Goal: Task Accomplishment & Management: Complete application form

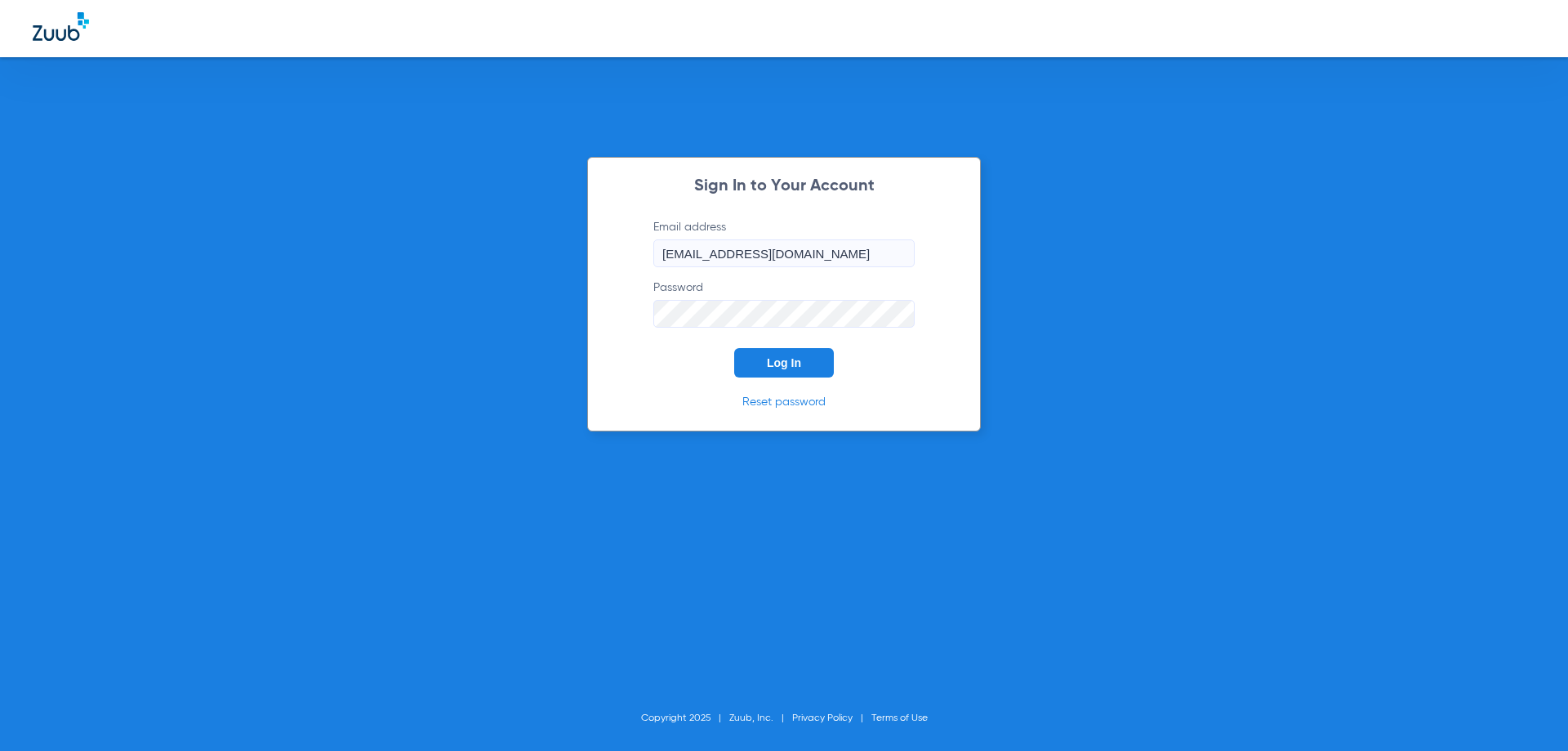
click at [807, 372] on button "Log In" at bounding box center [784, 362] width 100 height 29
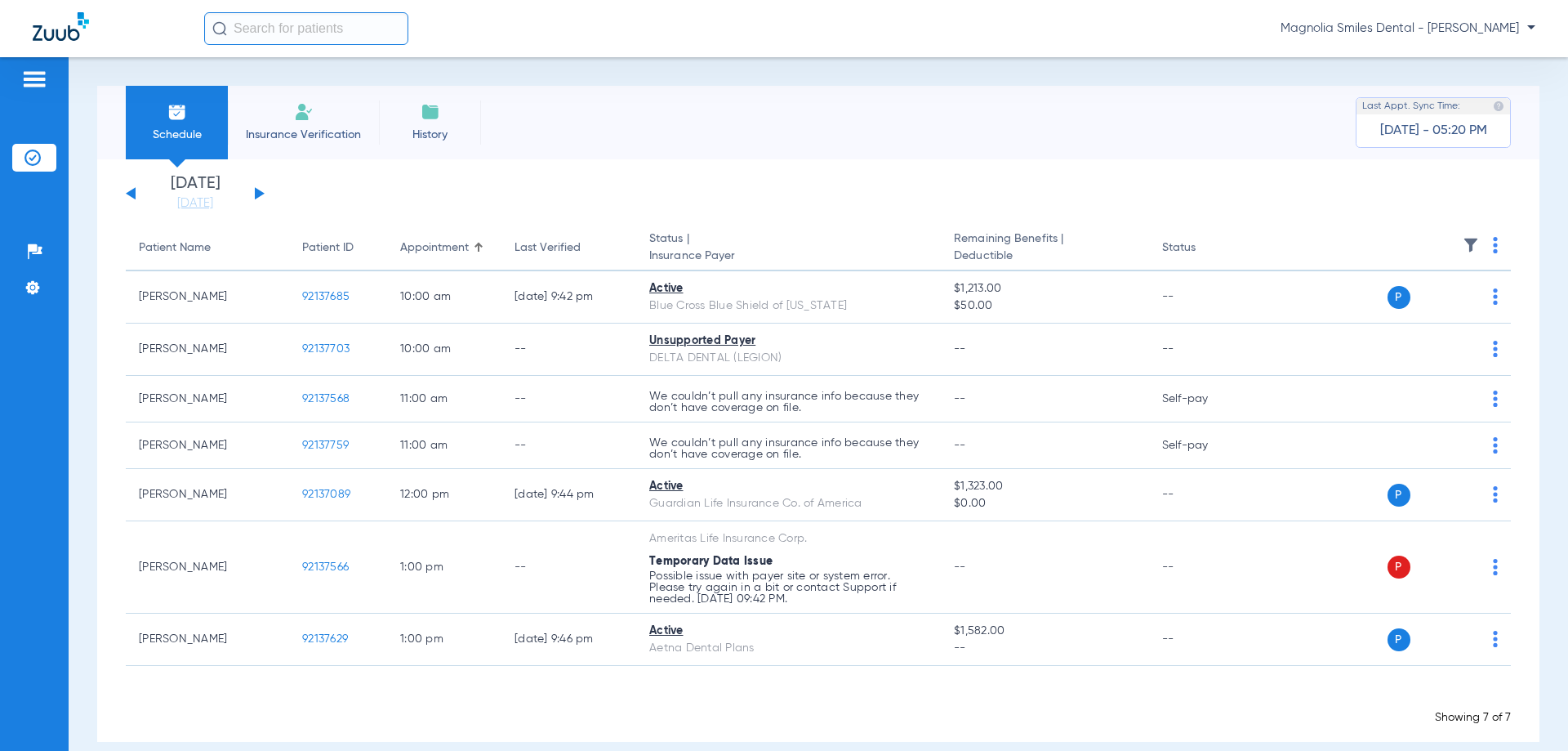
click at [296, 125] on li "Insurance Verification" at bounding box center [304, 123] width 152 height 74
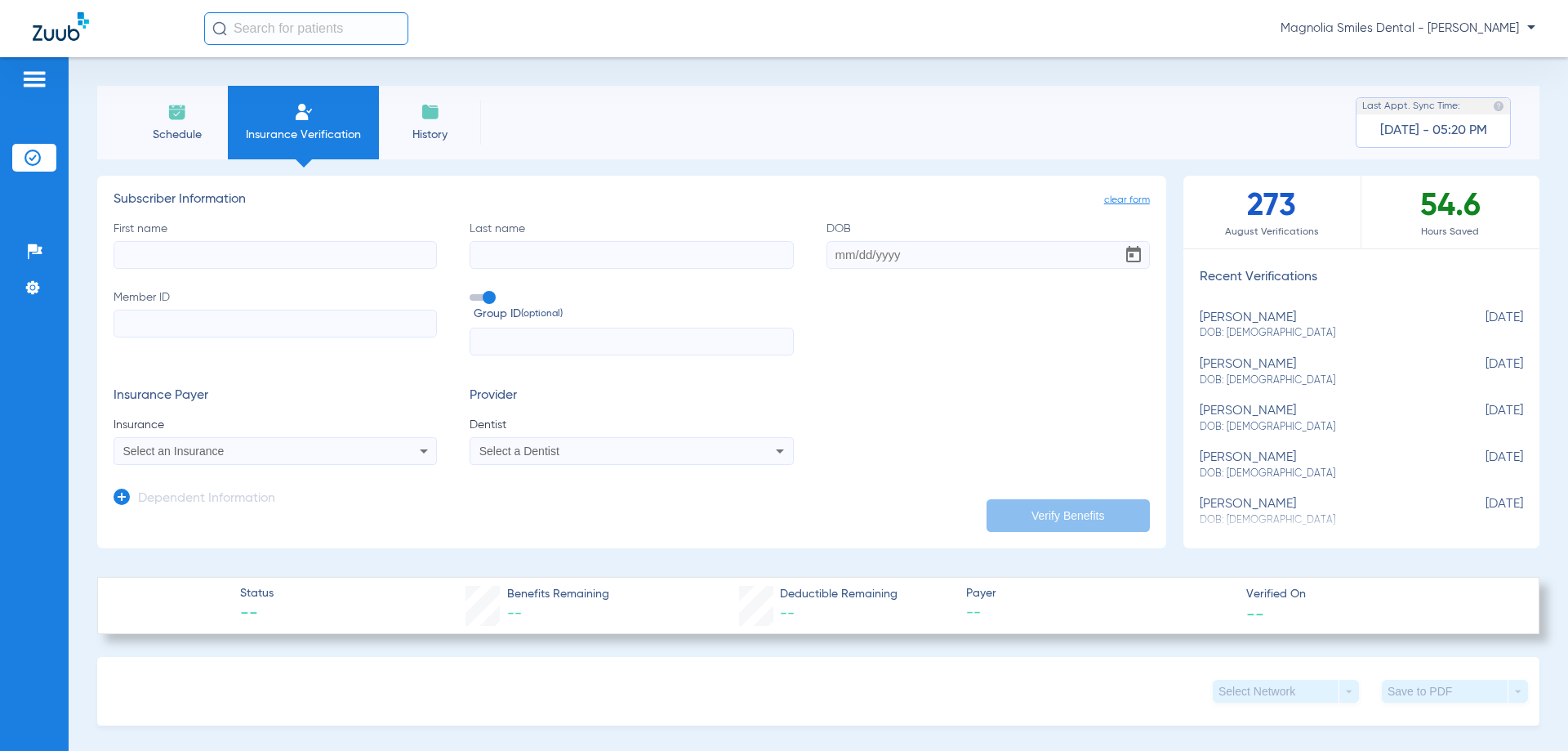
click at [660, 463] on mat-select "Select a Dentist" at bounding box center [631, 451] width 323 height 28
click at [779, 453] on icon at bounding box center [780, 451] width 20 height 20
drag, startPoint x: 779, startPoint y: 453, endPoint x: 774, endPoint y: 445, distance: 9.4
click at [777, 452] on div at bounding box center [784, 375] width 1568 height 751
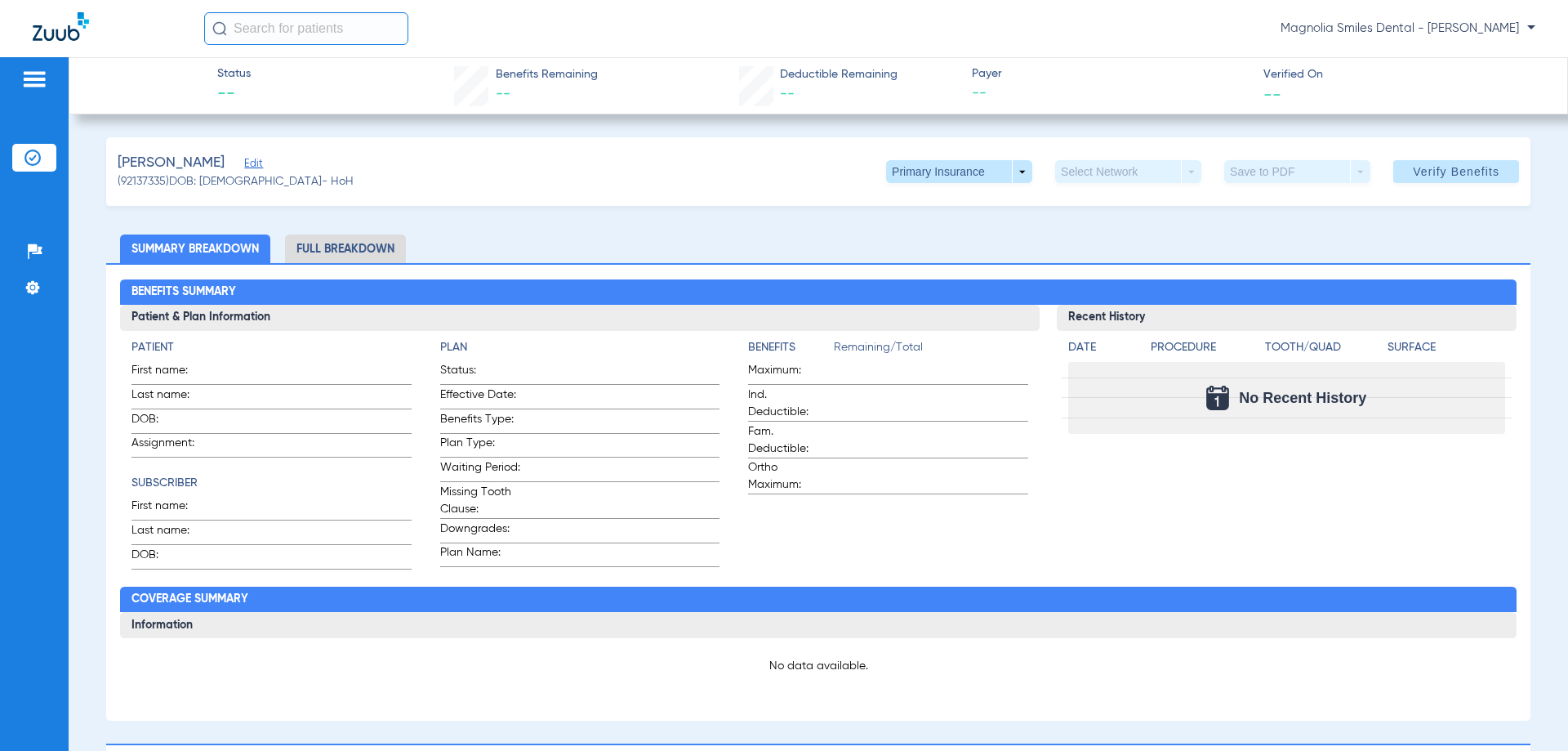
click at [66, 18] on img at bounding box center [61, 26] width 57 height 29
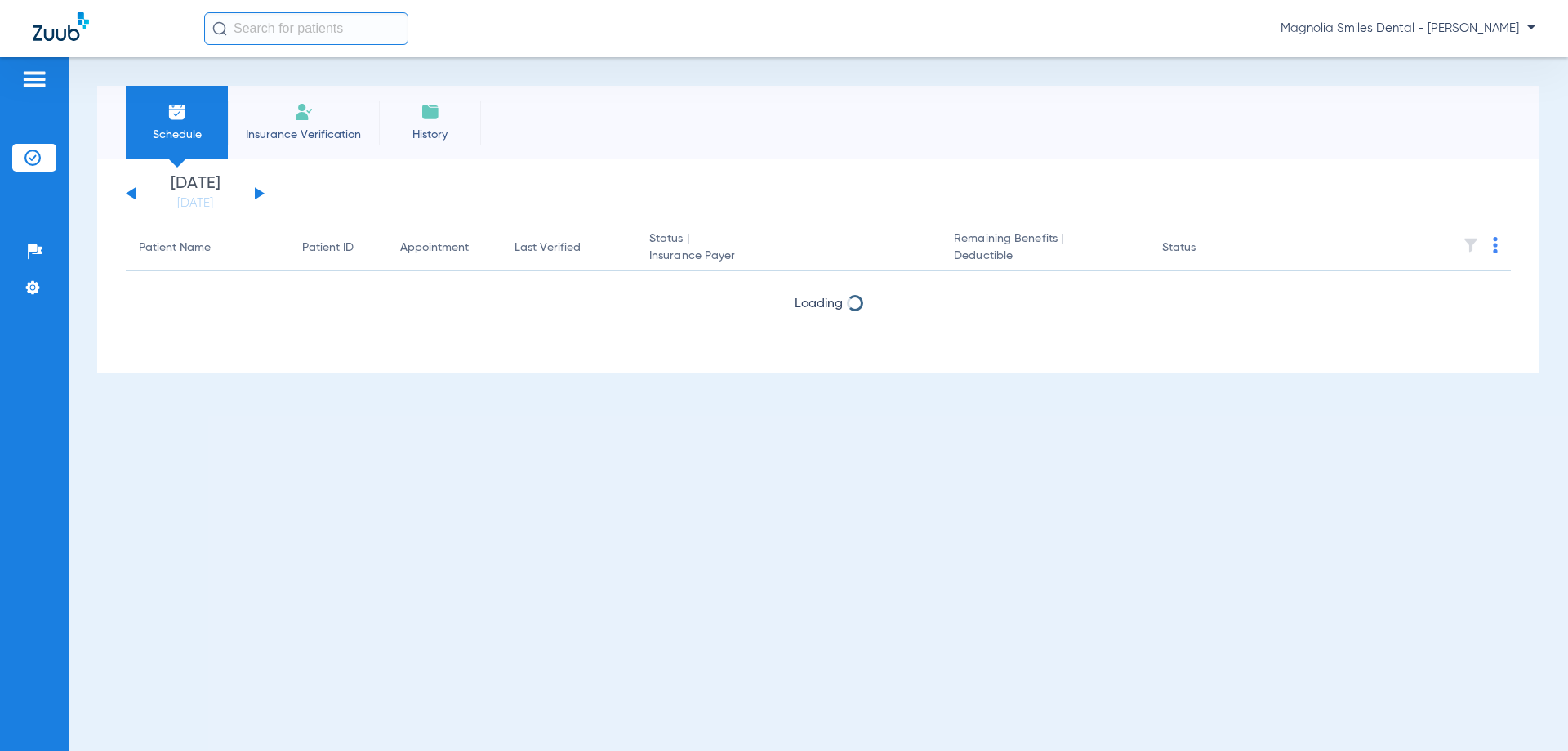
click at [64, 26] on img at bounding box center [61, 26] width 57 height 29
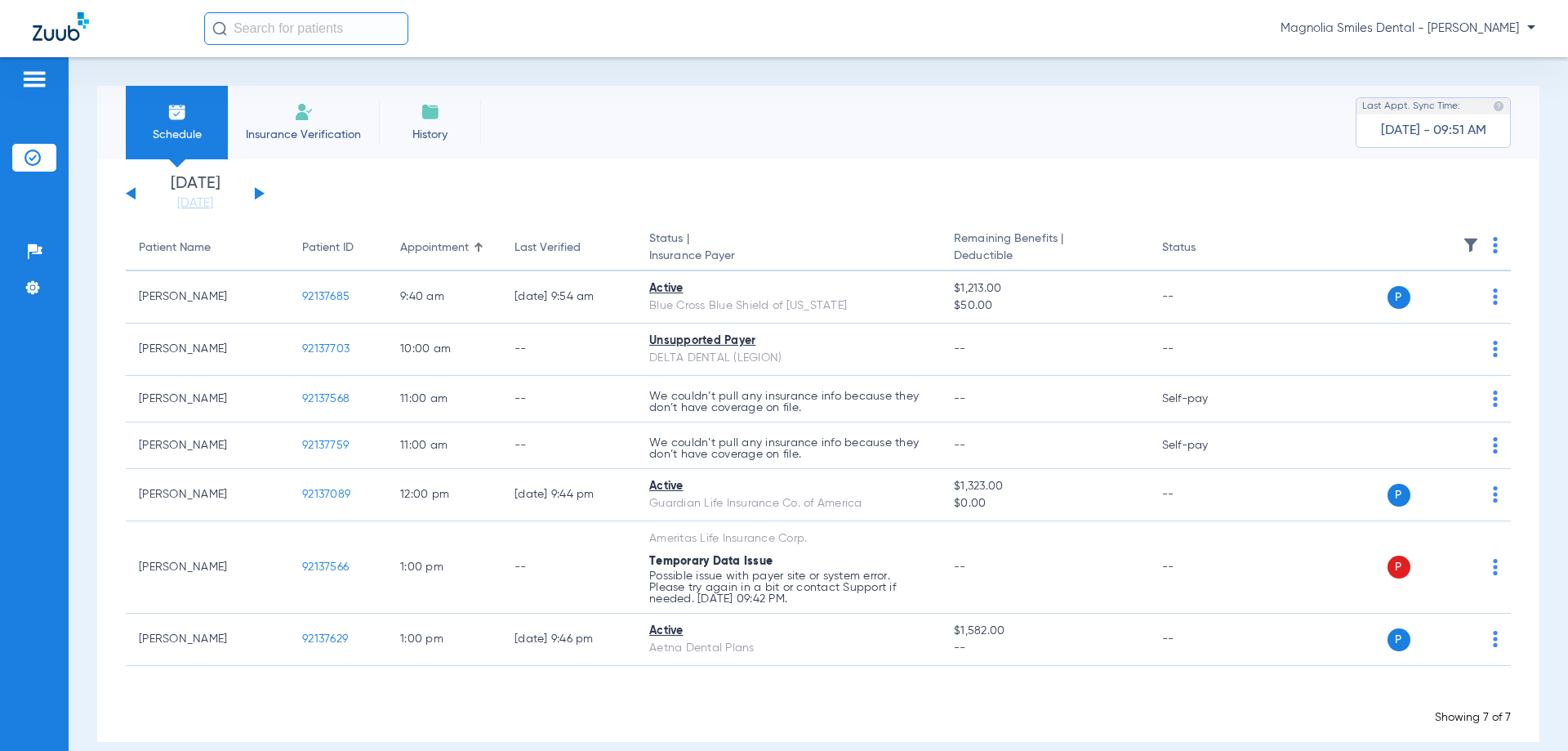
click at [314, 124] on li "Insurance Verification" at bounding box center [304, 123] width 152 height 74
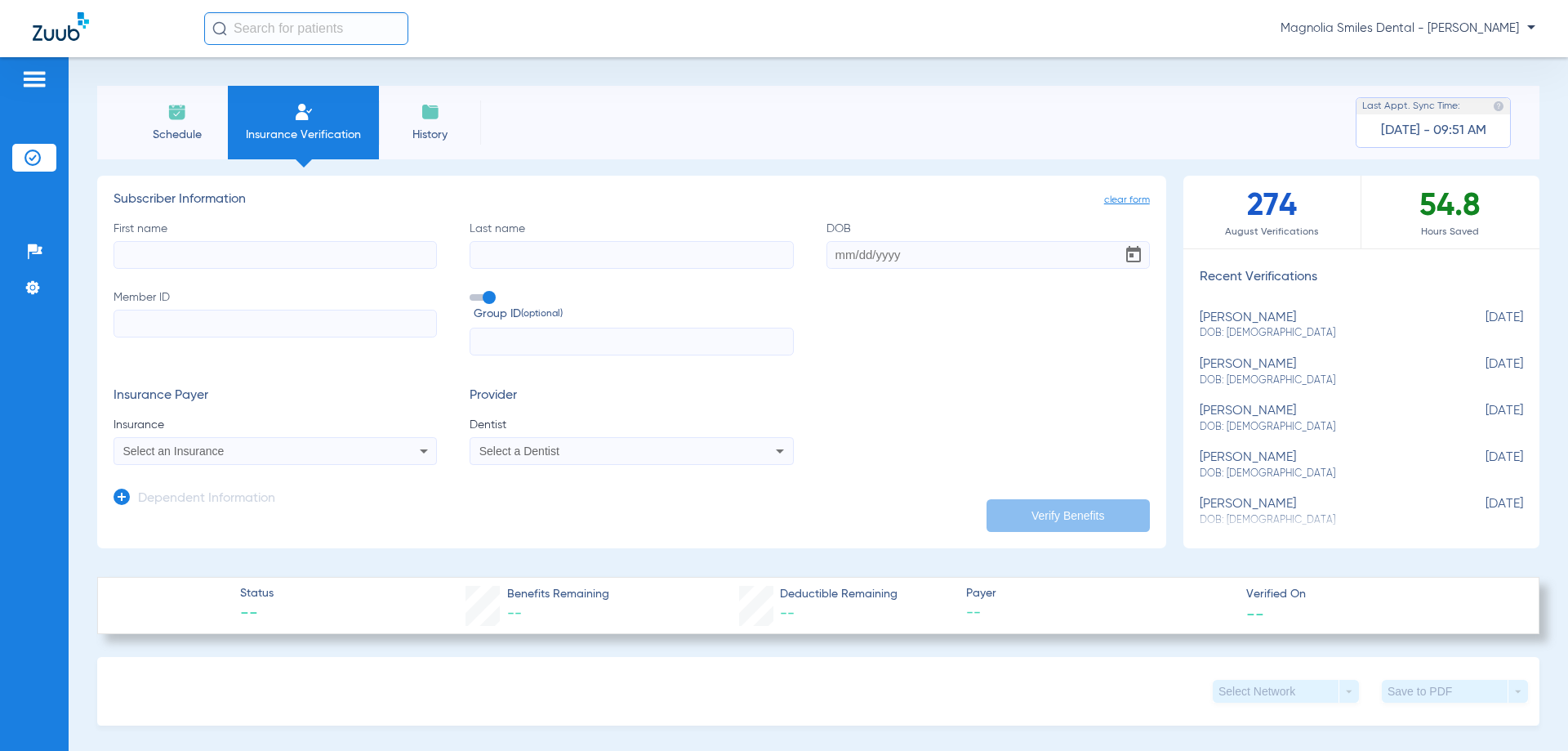
click at [776, 454] on icon at bounding box center [780, 451] width 20 height 20
click at [727, 472] on input "dropdown search" at bounding box center [604, 478] width 274 height 34
click at [639, 512] on div "No Results" at bounding box center [604, 491] width 274 height 61
click at [918, 414] on div at bounding box center [784, 375] width 1568 height 751
click at [51, 38] on img at bounding box center [61, 26] width 57 height 29
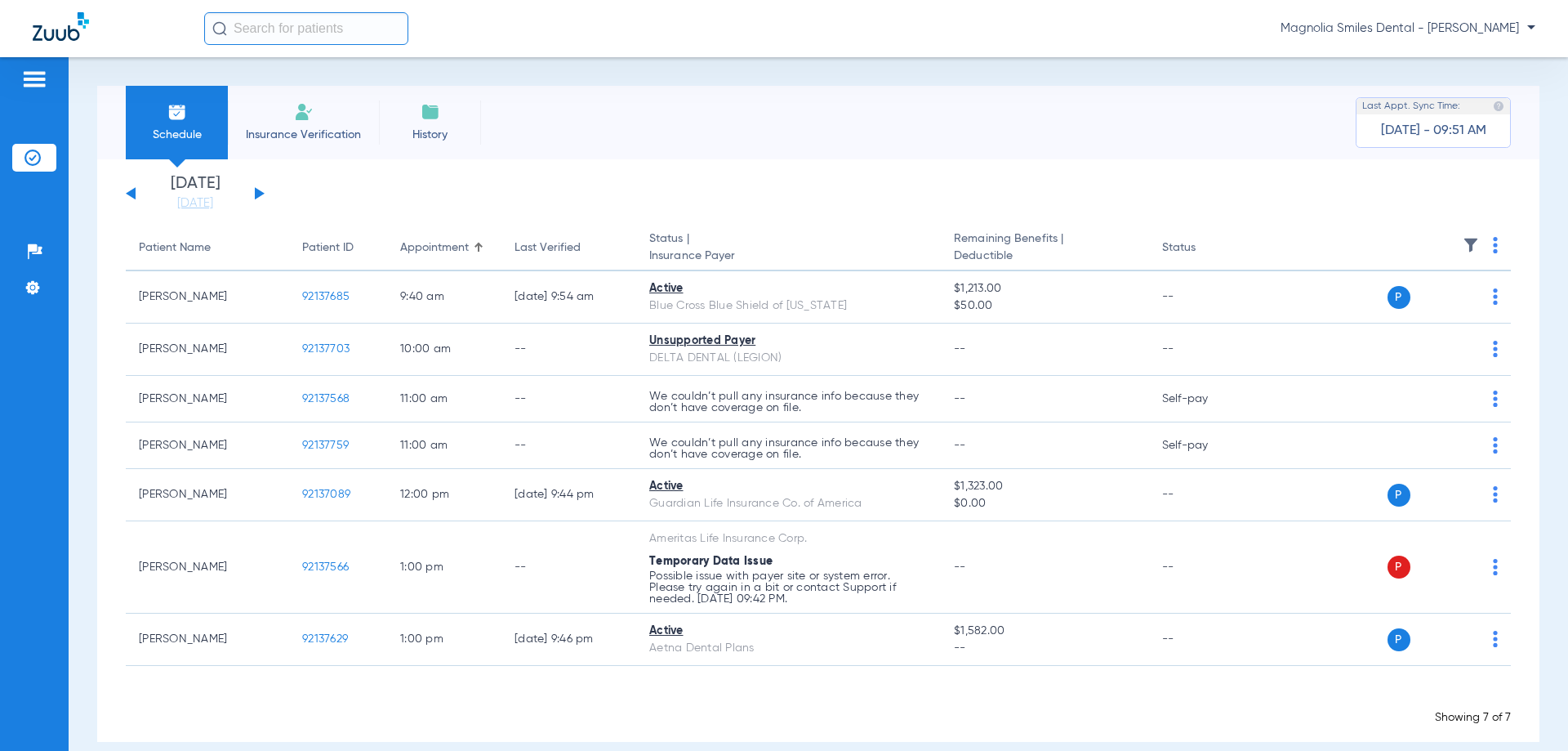
click at [62, 29] on img at bounding box center [61, 26] width 57 height 29
click at [70, 29] on img at bounding box center [61, 26] width 57 height 29
click at [325, 127] on span "Insurance Verification" at bounding box center [303, 135] width 127 height 16
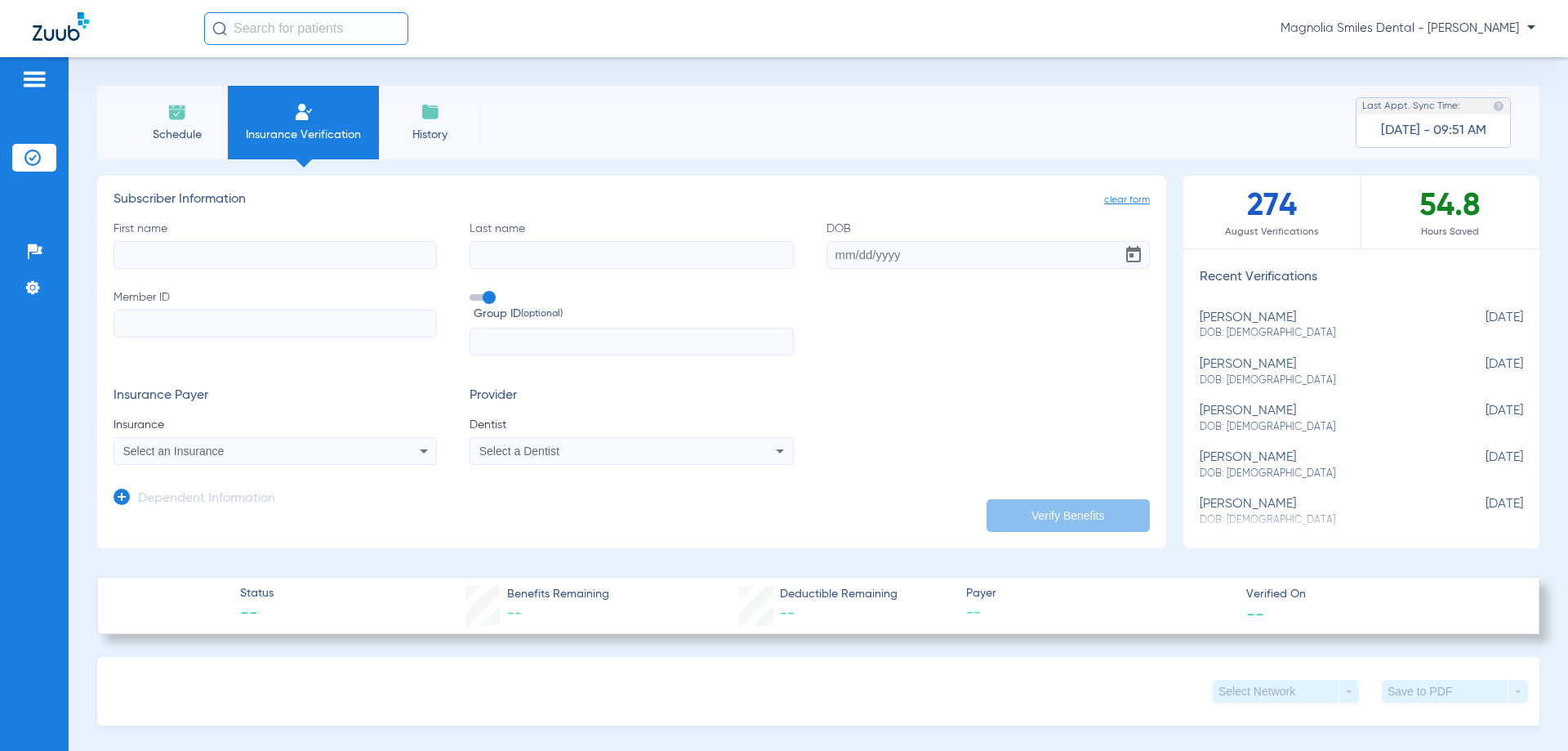
click at [771, 454] on icon at bounding box center [780, 451] width 20 height 20
click at [770, 452] on div at bounding box center [784, 375] width 1568 height 751
click at [836, 415] on div "Insurance Payer Insurance Select an Insurance Provider Dentist Select a Dentist" at bounding box center [632, 426] width 1037 height 77
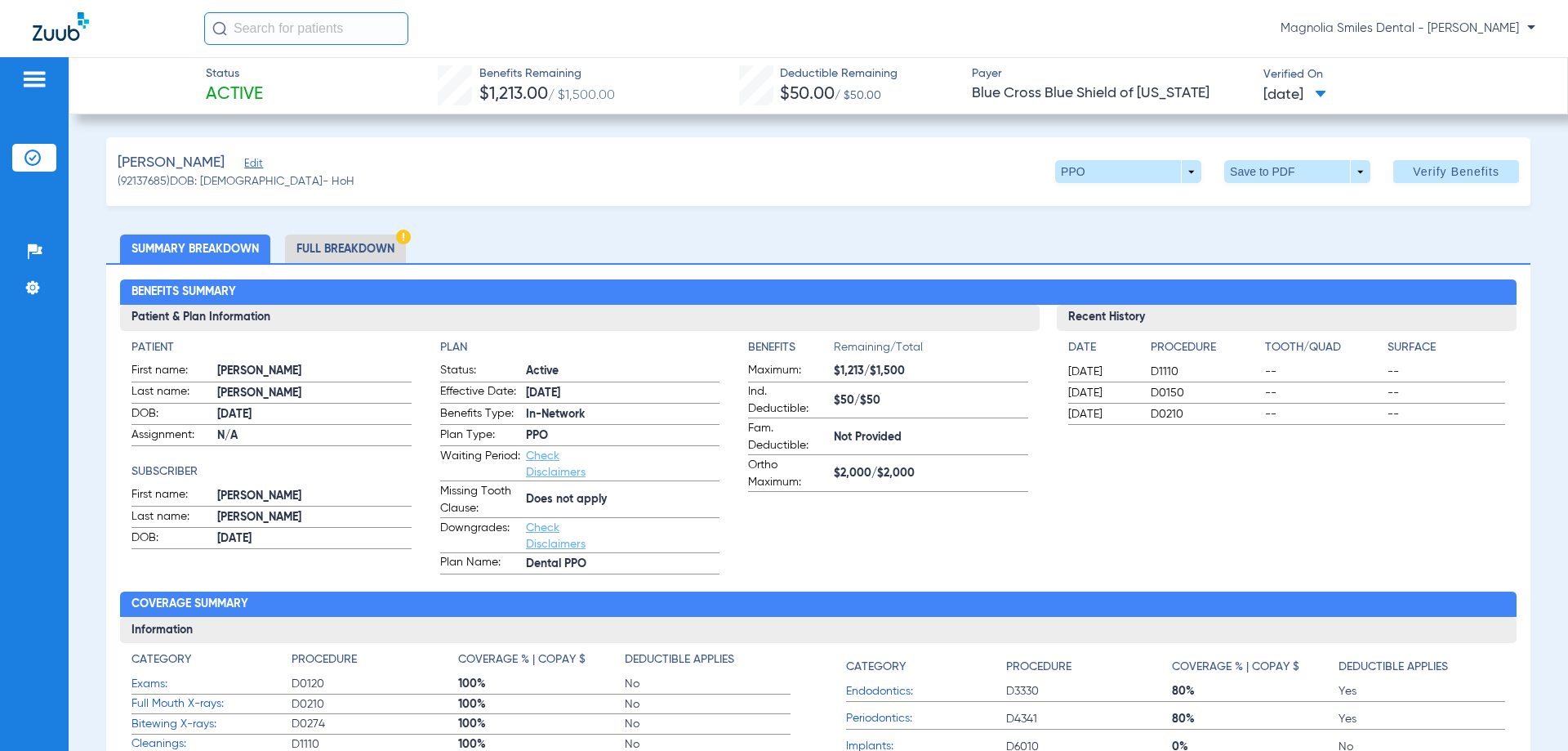
click at [38, 77] on img at bounding box center [34, 80] width 26 height 20
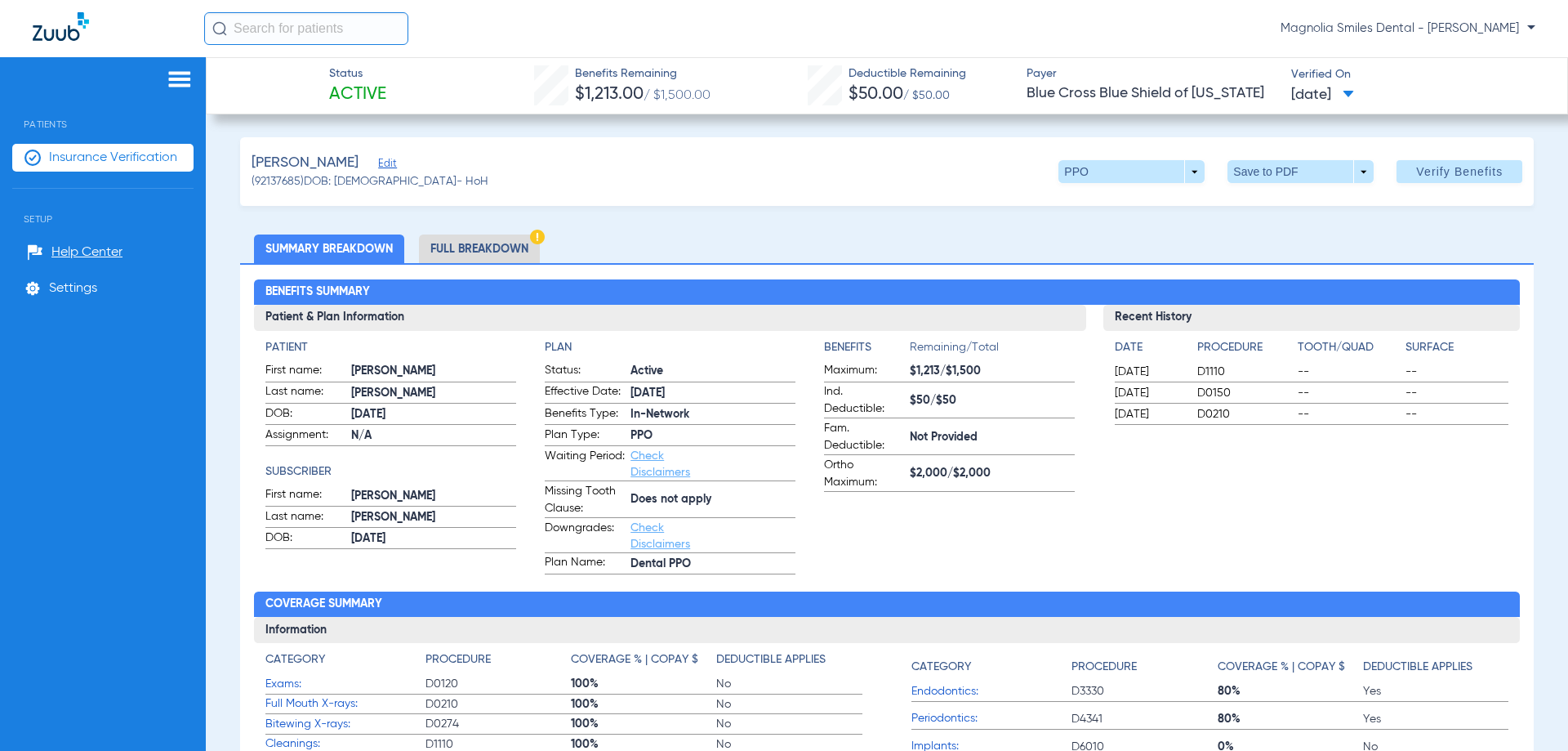
click at [104, 157] on span "Insurance Verification" at bounding box center [113, 158] width 129 height 16
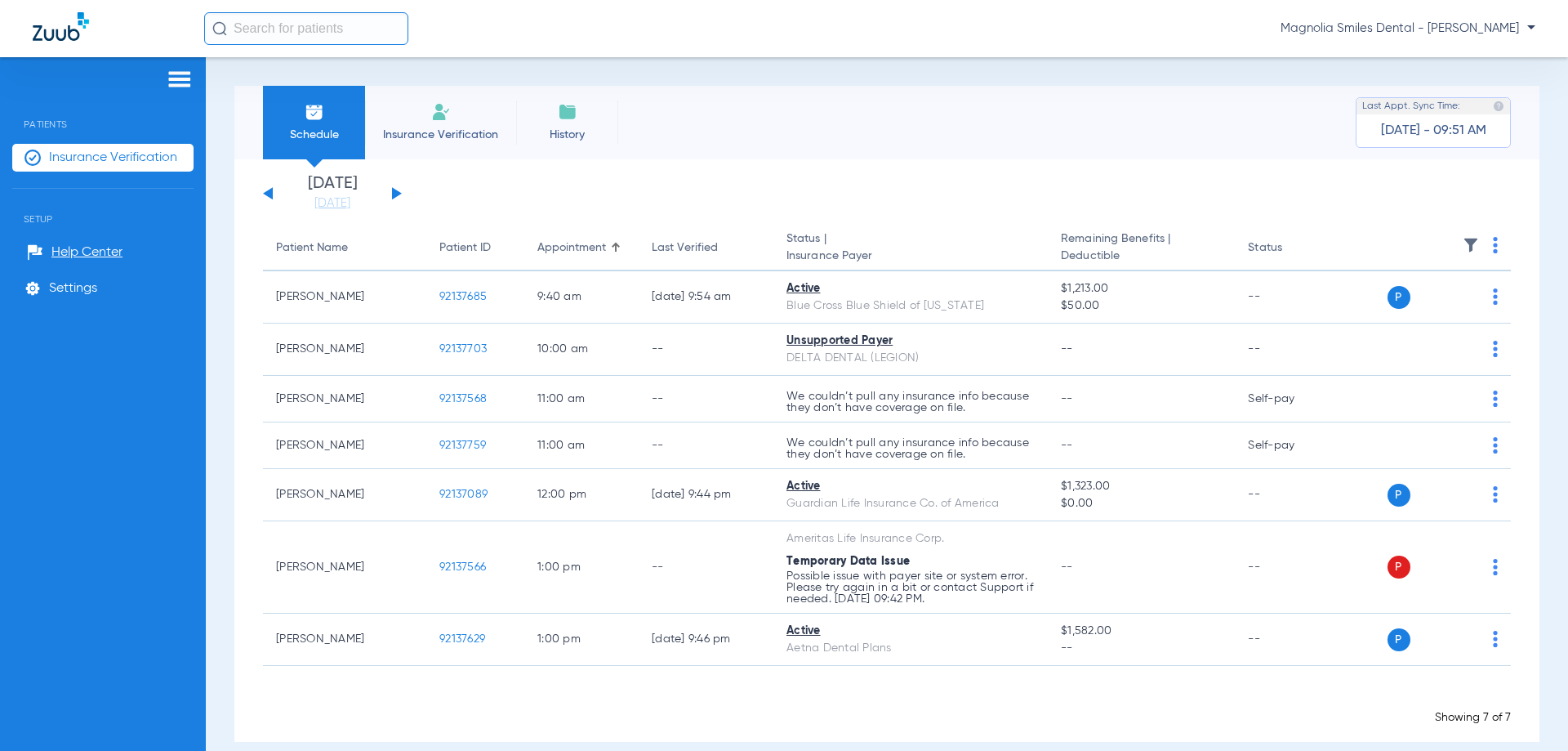
click at [482, 122] on li "Insurance Verification" at bounding box center [441, 123] width 152 height 74
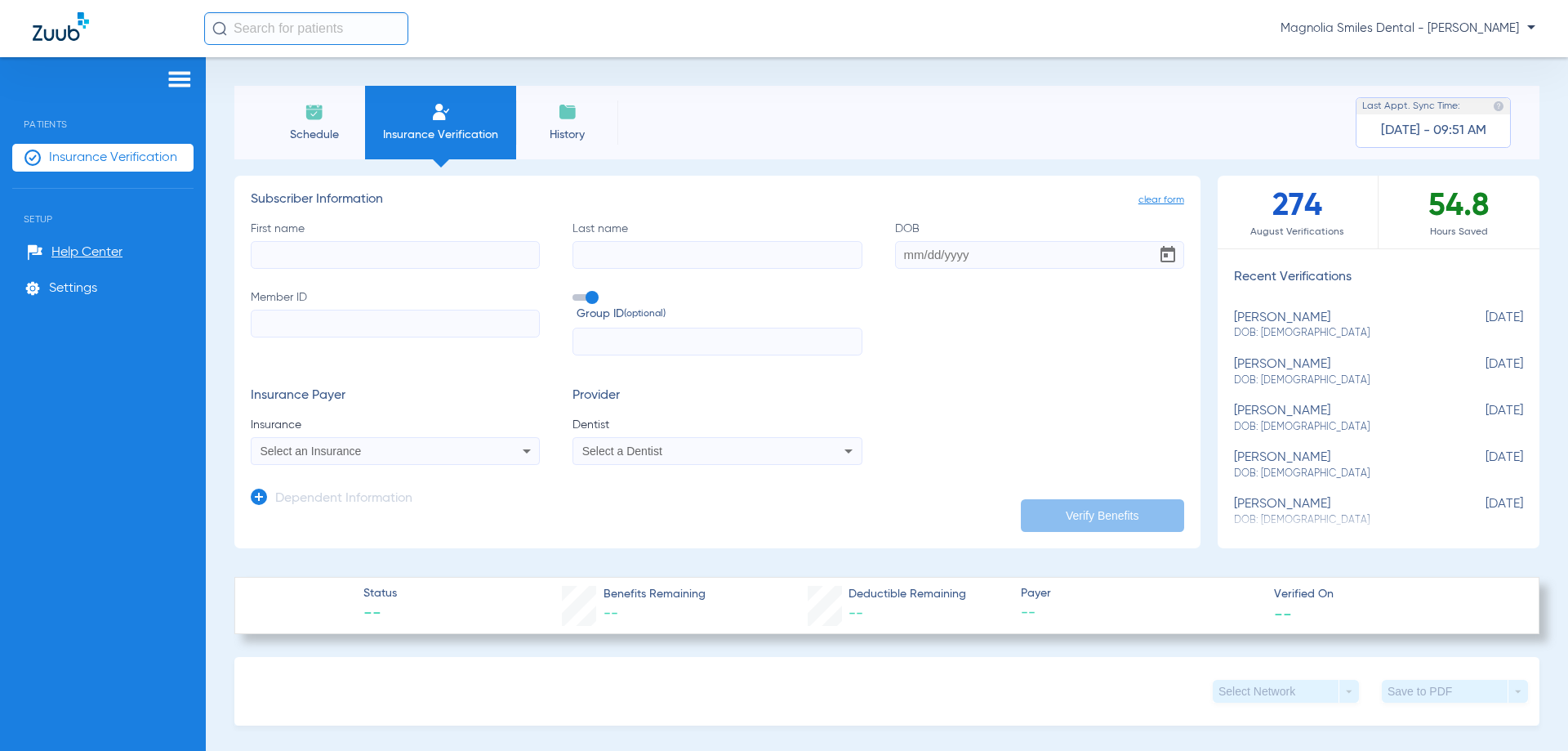
click at [838, 452] on icon at bounding box center [848, 451] width 20 height 20
click at [772, 475] on input "dropdown search" at bounding box center [708, 478] width 274 height 34
drag, startPoint x: 772, startPoint y: 475, endPoint x: 638, endPoint y: 487, distance: 134.5
click at [638, 492] on input "[PERSON_NAME]" at bounding box center [708, 478] width 274 height 34
type input "d"
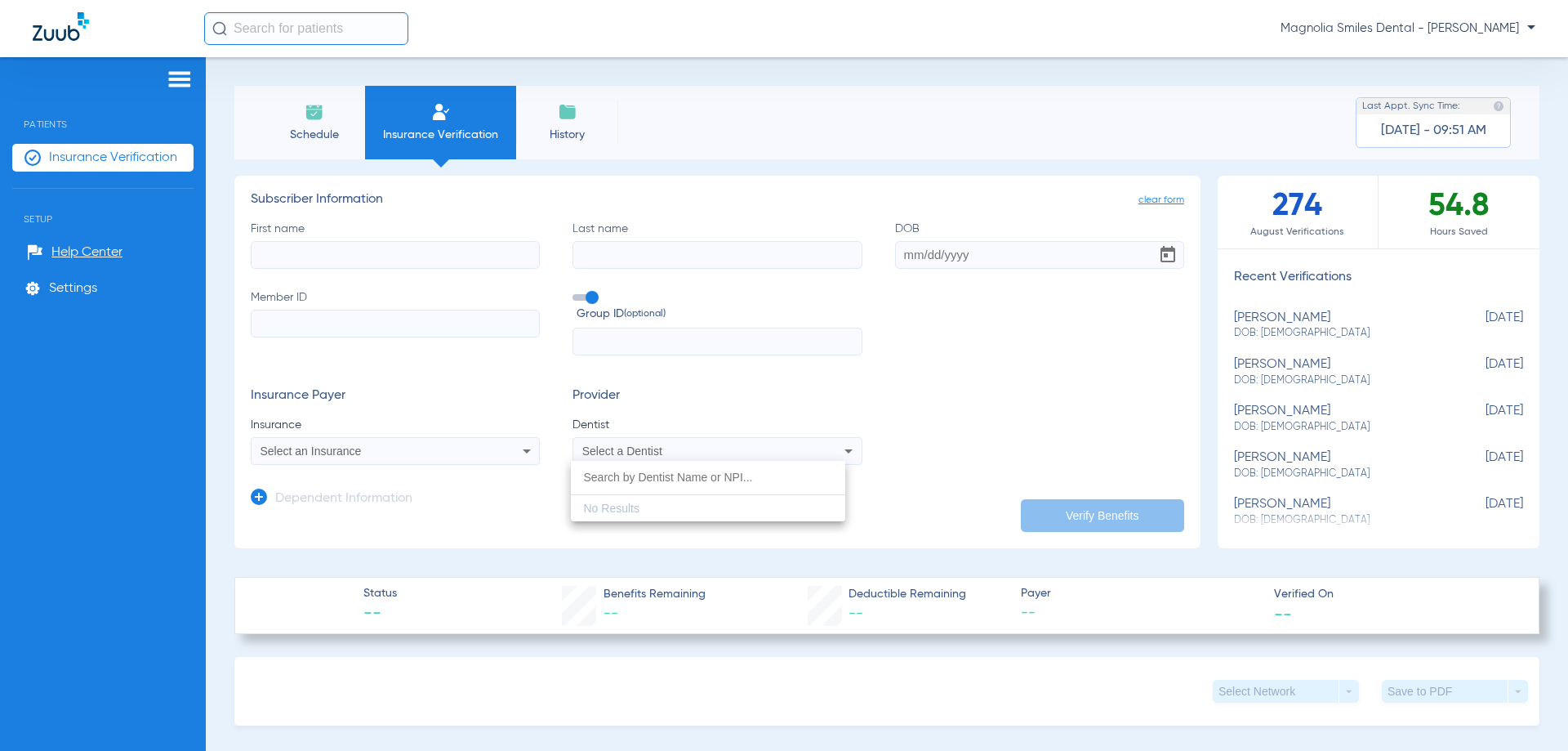
click at [852, 268] on div at bounding box center [784, 375] width 1568 height 751
click at [918, 350] on div "First name Last name DOB Member ID Group ID (optional)" at bounding box center [717, 288] width 933 height 136
click at [1083, 99] on div "Schedule Insurance Verification History Last Appt. Sync Time: [DATE] - 09:51 AM" at bounding box center [886, 123] width 1305 height 74
